Goal: Information Seeking & Learning: Find contact information

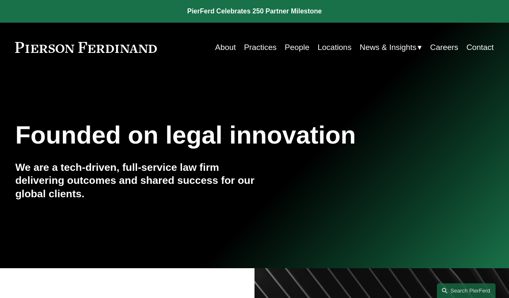
click at [442, 50] on link "Careers" at bounding box center [444, 47] width 28 height 16
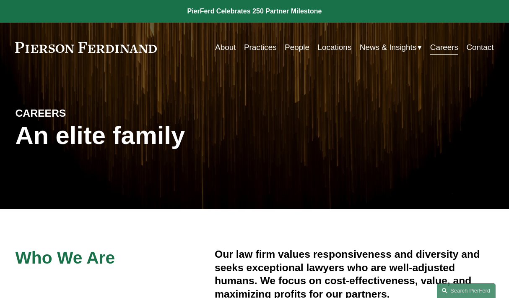
click at [215, 53] on link "About" at bounding box center [225, 47] width 21 height 16
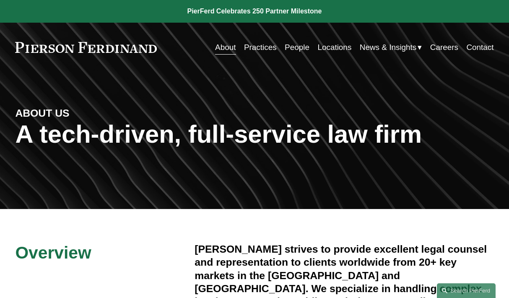
click at [329, 48] on link "Locations" at bounding box center [334, 47] width 34 height 16
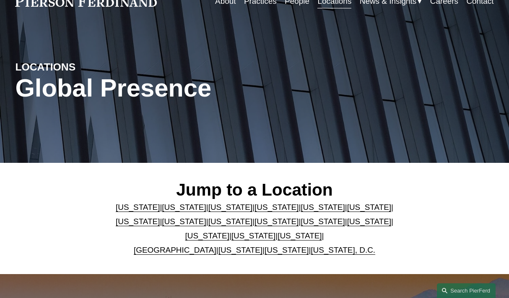
scroll to position [83, 0]
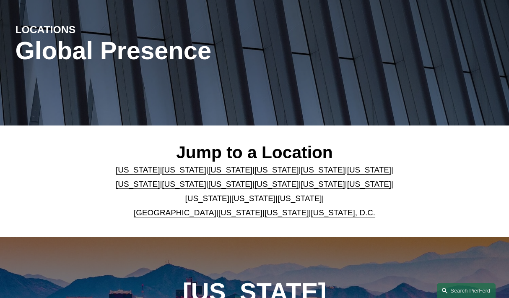
click at [301, 184] on link "[US_STATE]" at bounding box center [323, 183] width 44 height 9
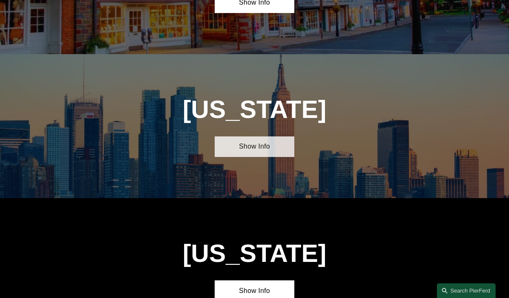
scroll to position [1759, 0]
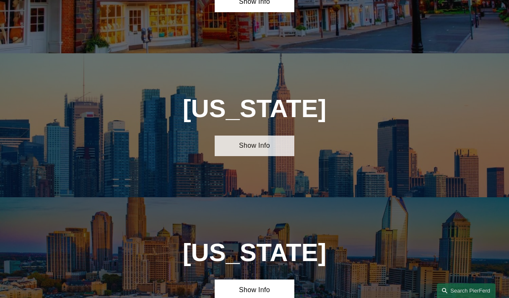
click at [241, 135] on link "Show Info" at bounding box center [255, 145] width 80 height 21
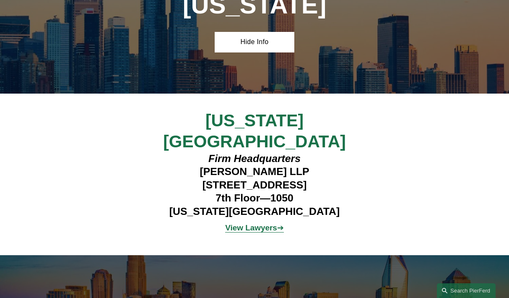
scroll to position [1864, 0]
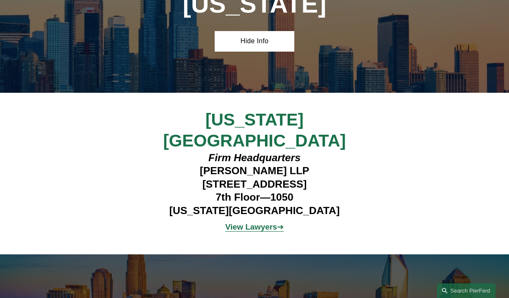
click at [260, 222] on strong "View Lawyers" at bounding box center [251, 226] width 52 height 9
